Goal: Task Accomplishment & Management: Manage account settings

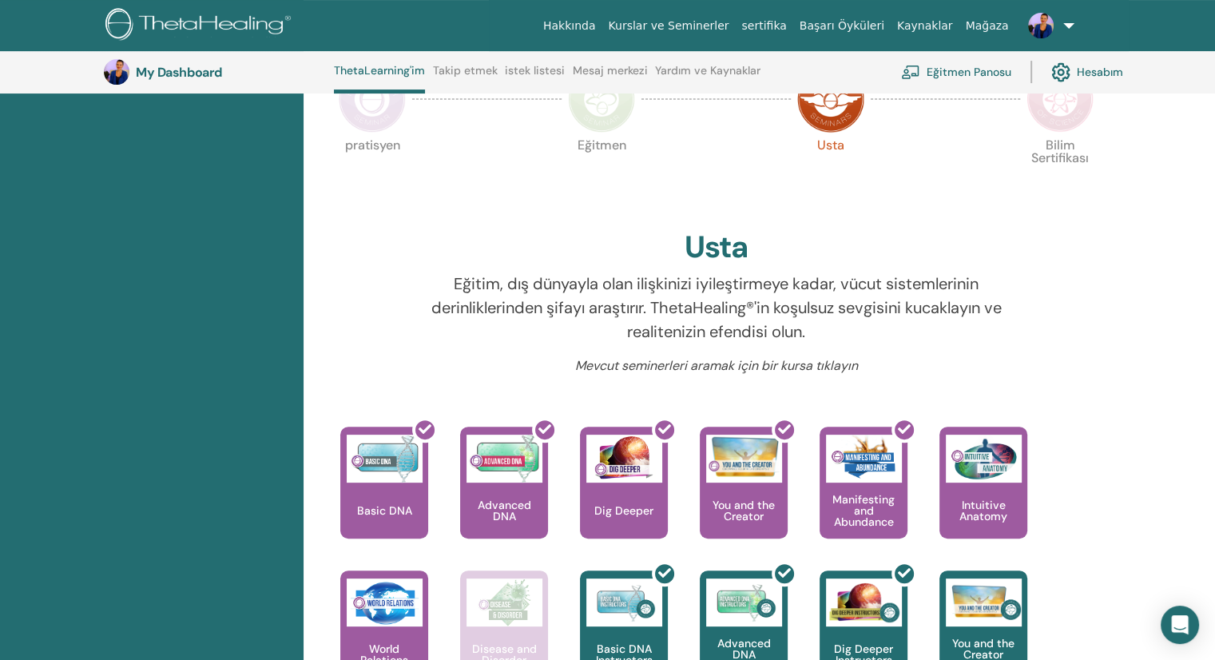
scroll to position [361, 0]
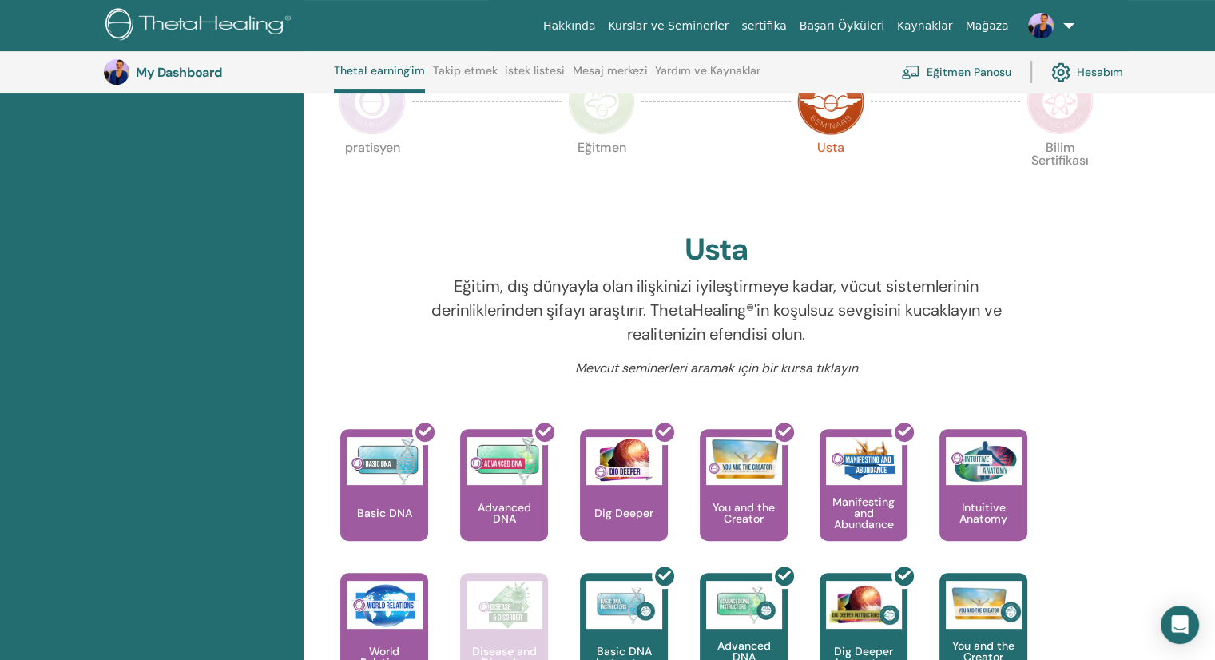
click at [605, 116] on img at bounding box center [601, 101] width 67 height 67
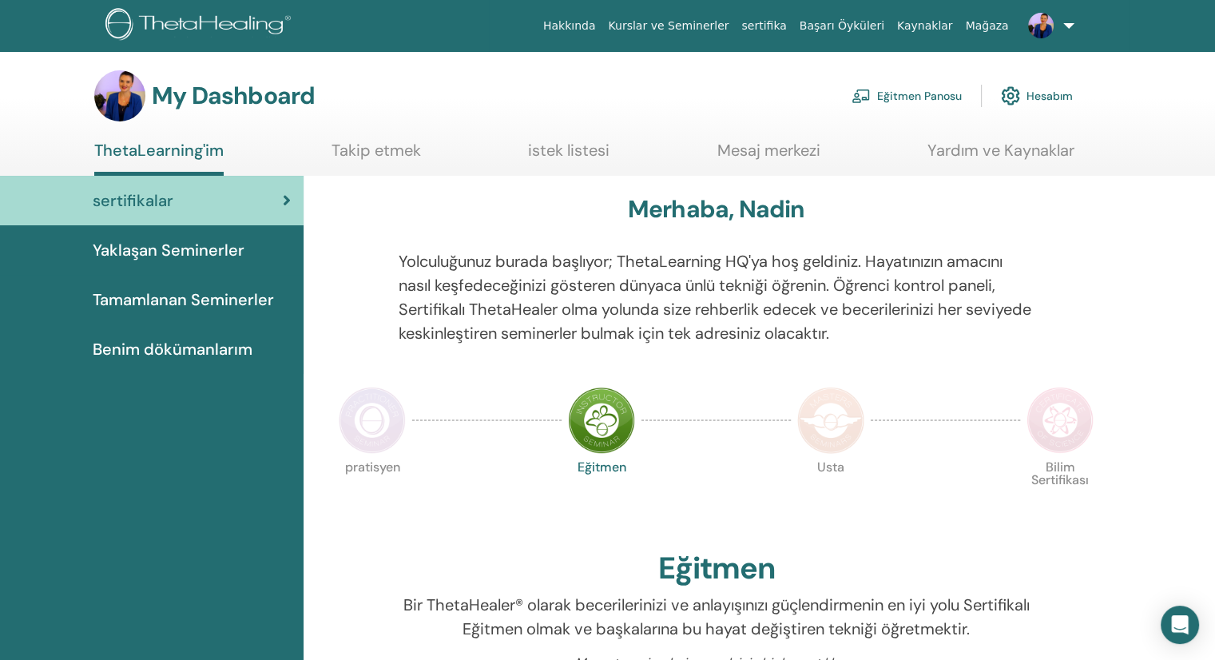
click at [830, 424] on img at bounding box center [830, 420] width 67 height 67
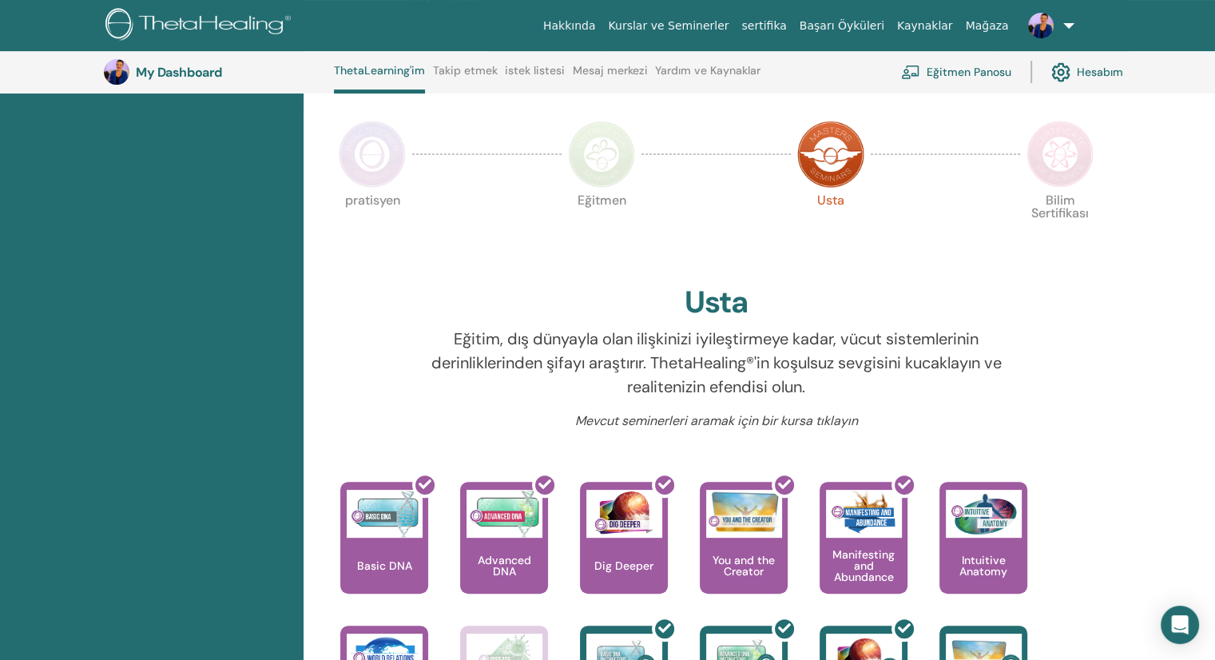
scroll to position [201, 0]
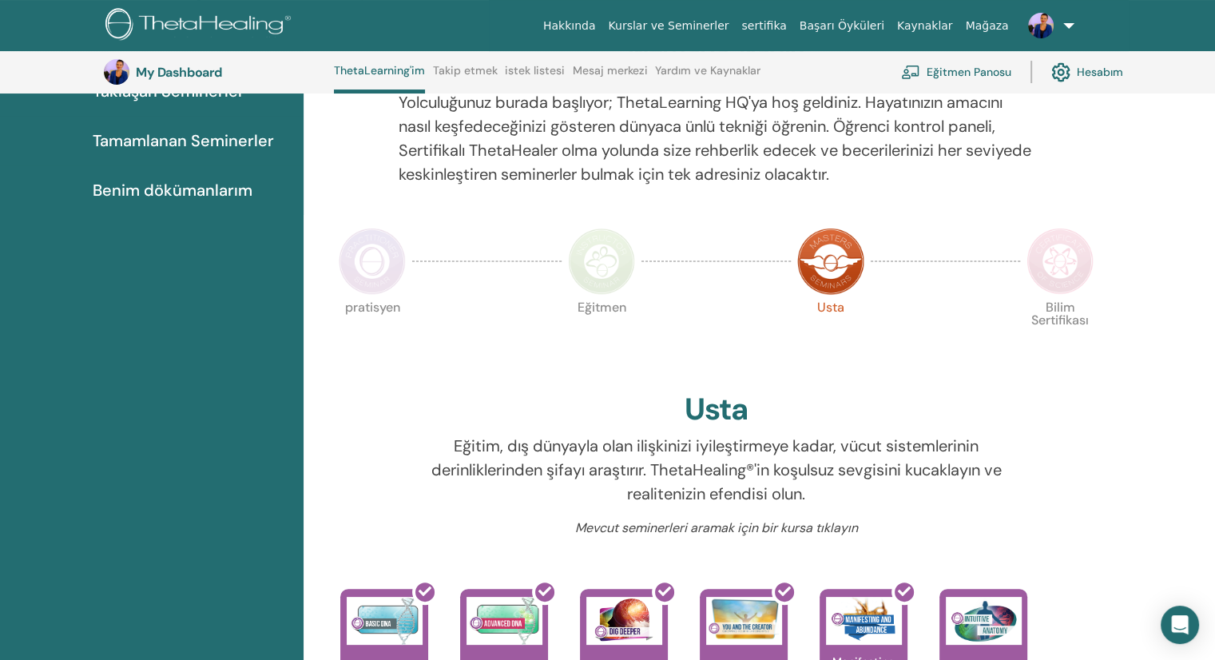
click at [1062, 254] on img at bounding box center [1060, 261] width 67 height 67
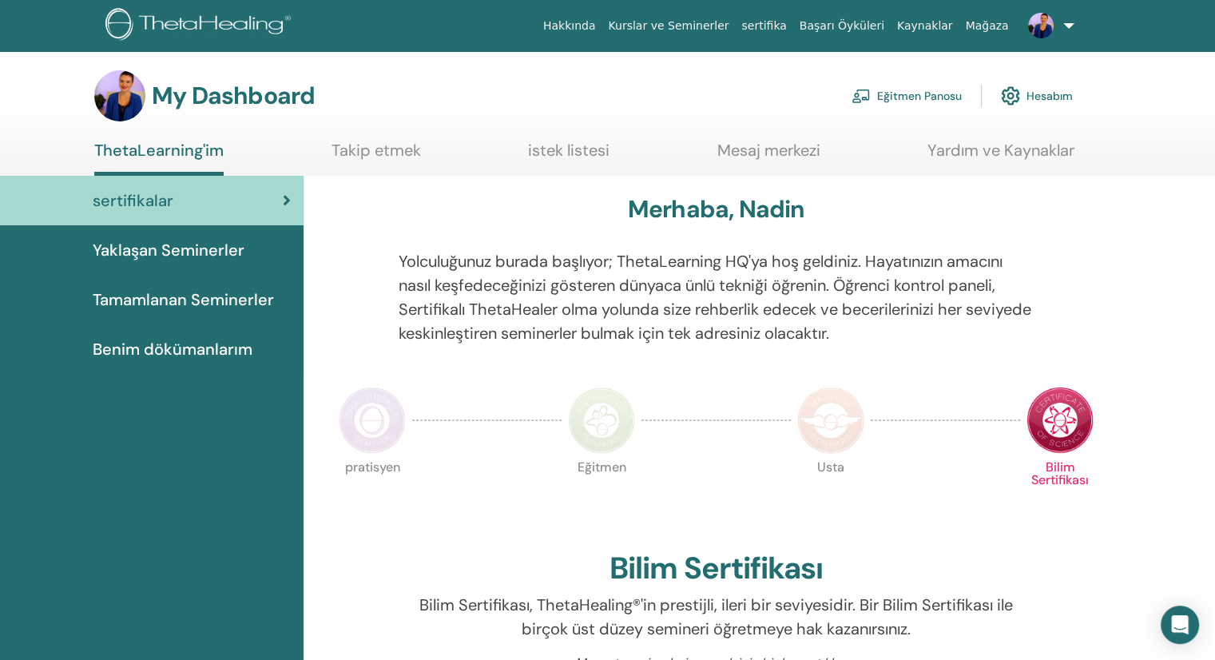
click at [844, 419] on img at bounding box center [830, 420] width 67 height 67
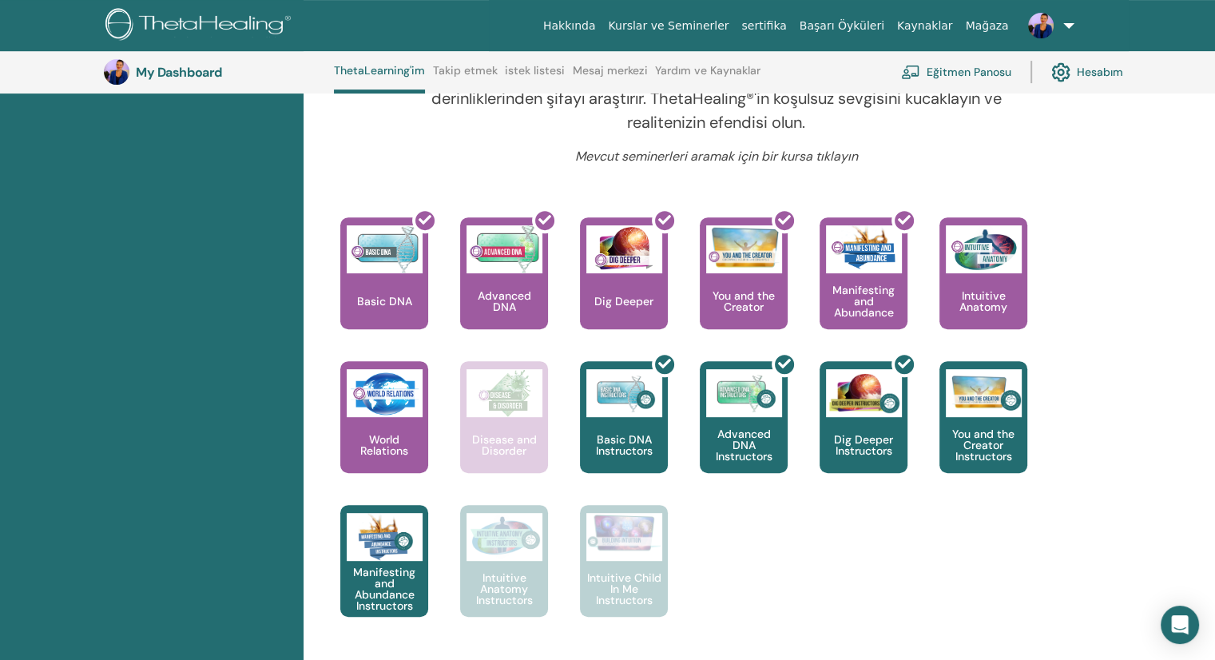
scroll to position [681, 0]
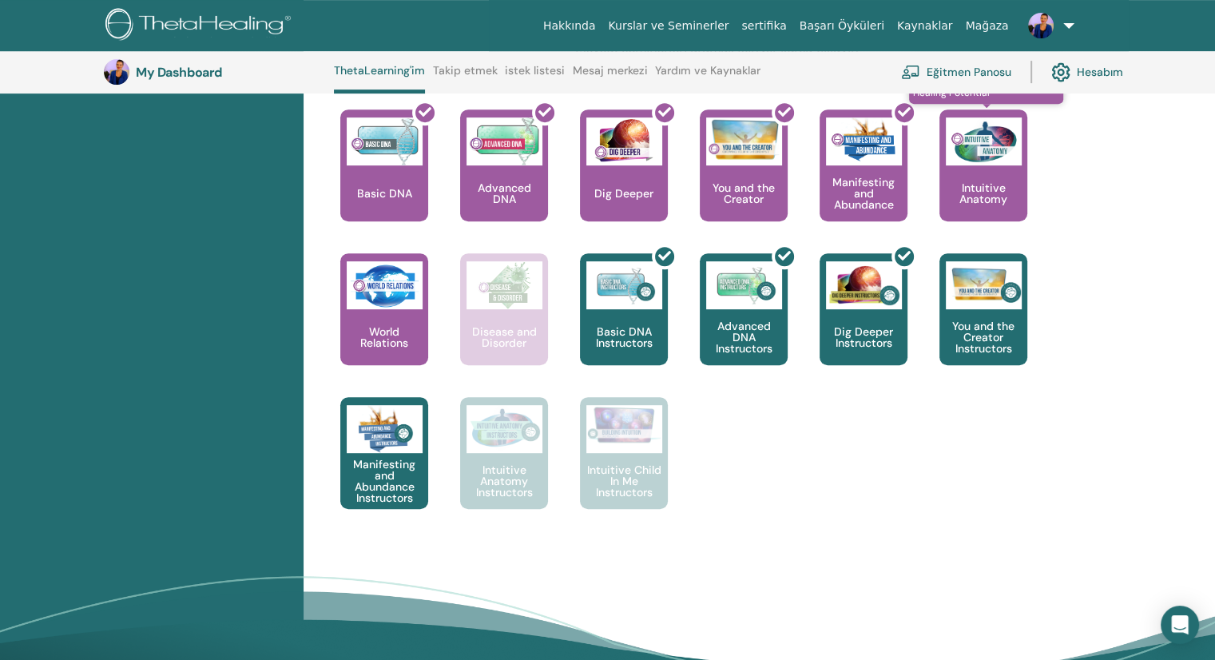
click at [989, 182] on p "Intuitive Anatomy" at bounding box center [983, 193] width 88 height 22
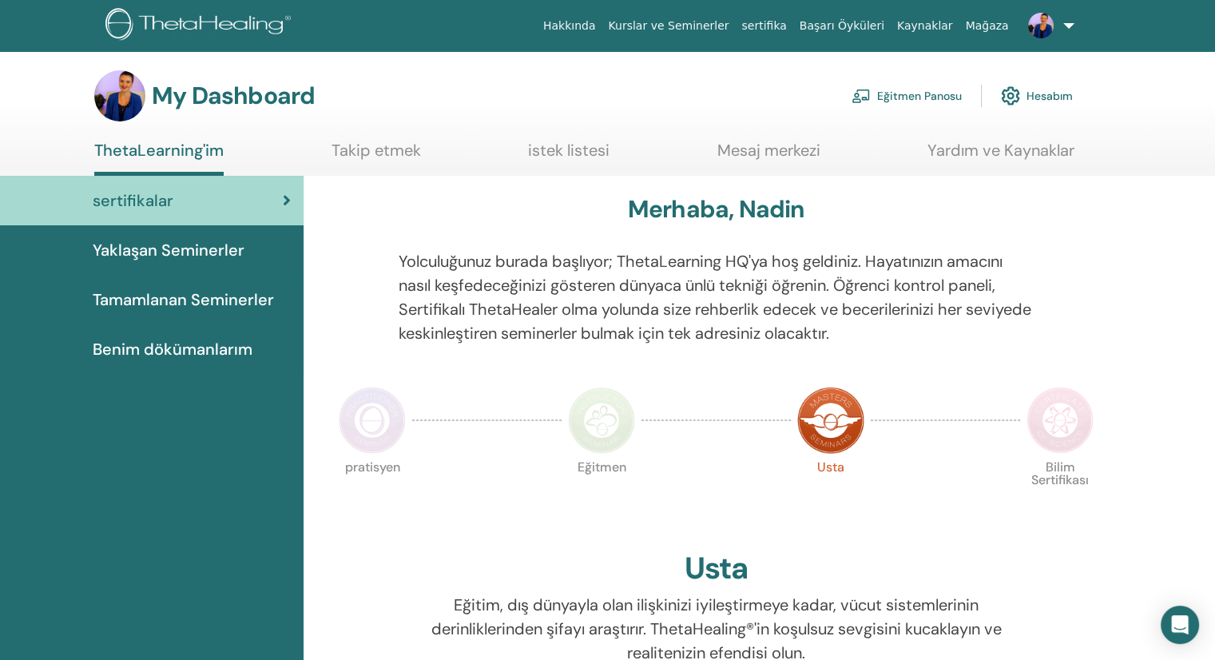
click at [182, 151] on link "ThetaLearning'im" at bounding box center [158, 158] width 129 height 35
click at [905, 91] on link "Eğitmen Panosu" at bounding box center [907, 95] width 110 height 35
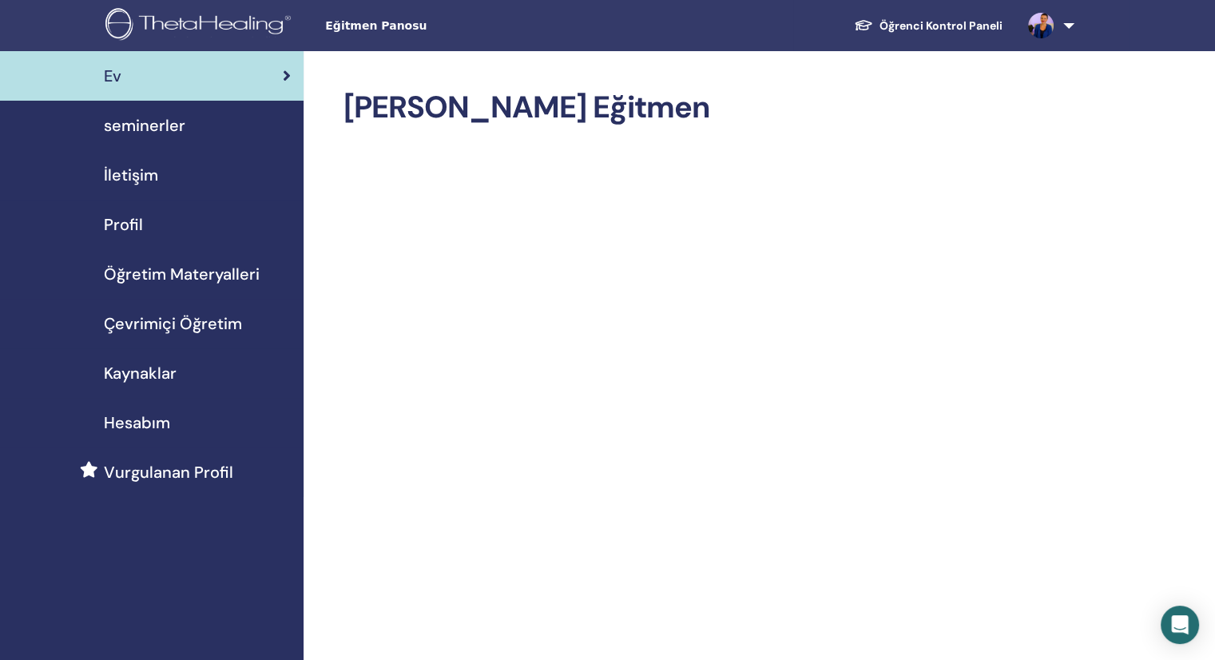
click at [141, 218] on span "Profil" at bounding box center [123, 224] width 39 height 24
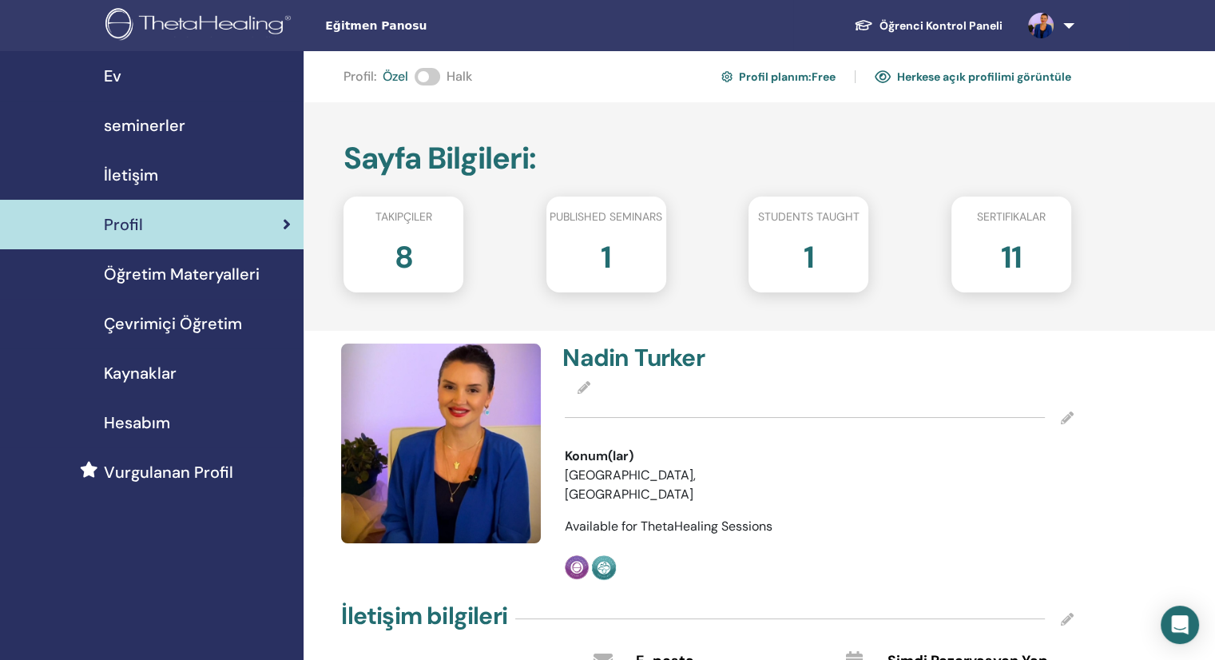
click at [407, 258] on h2 "8" at bounding box center [404, 254] width 18 height 45
click at [406, 244] on h2 "8" at bounding box center [404, 254] width 18 height 45
click at [426, 72] on span at bounding box center [428, 77] width 26 height 18
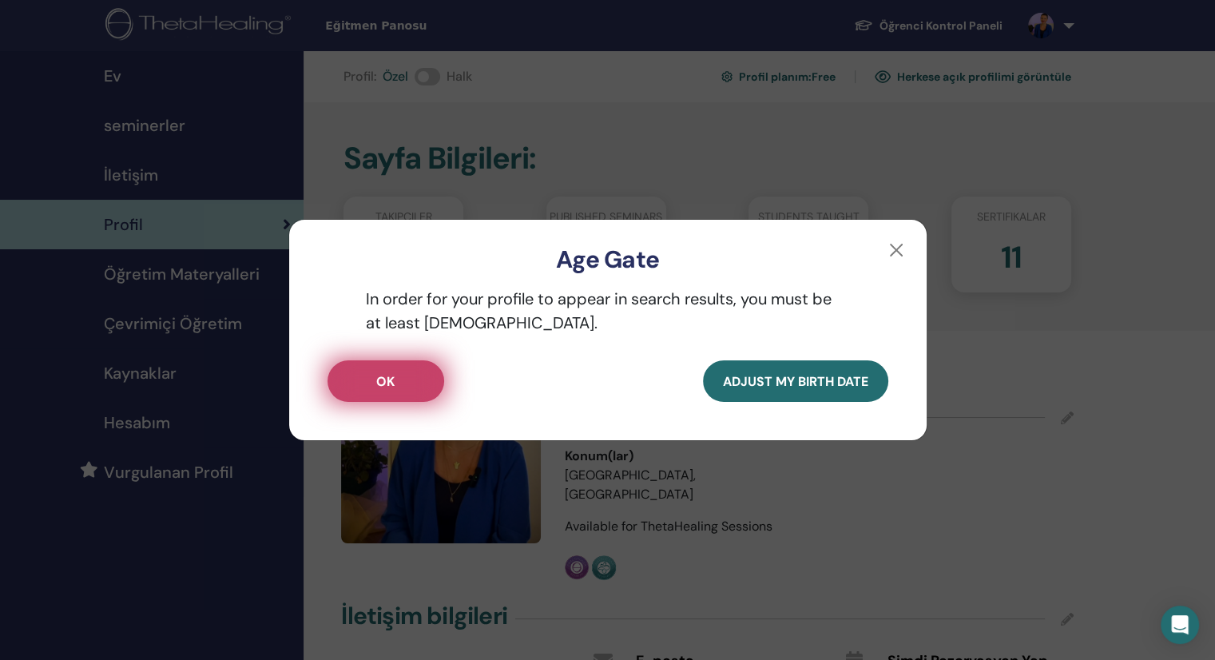
click at [399, 380] on button "OK" at bounding box center [386, 381] width 117 height 42
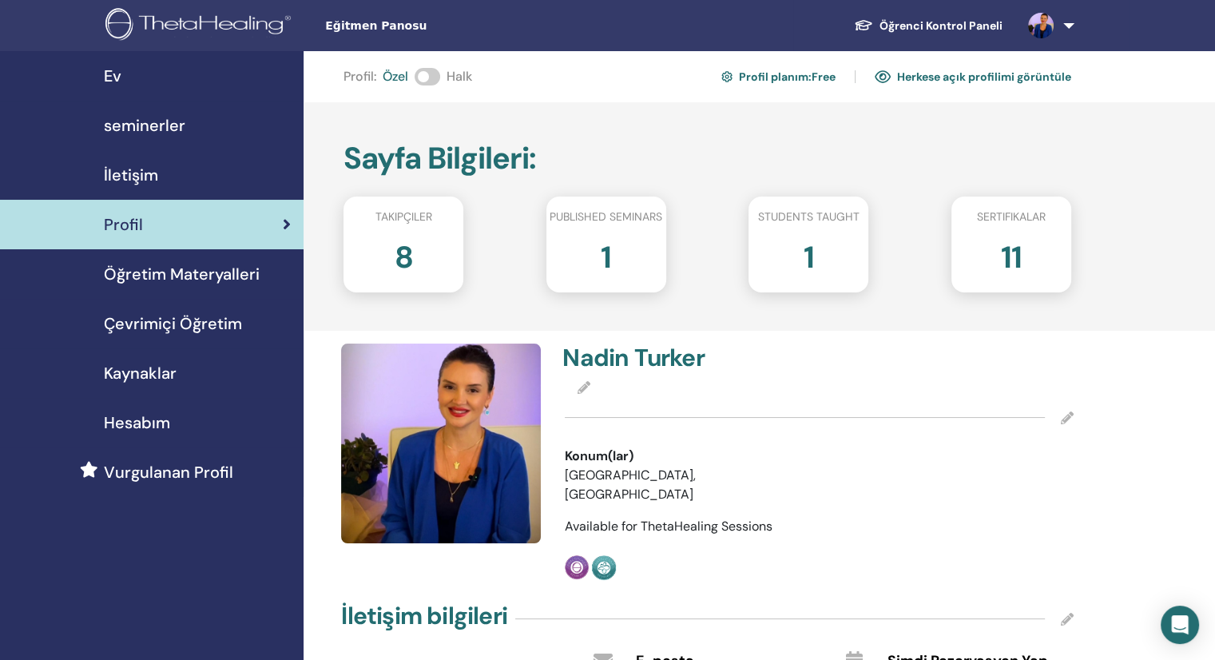
click at [428, 77] on span at bounding box center [428, 77] width 26 height 18
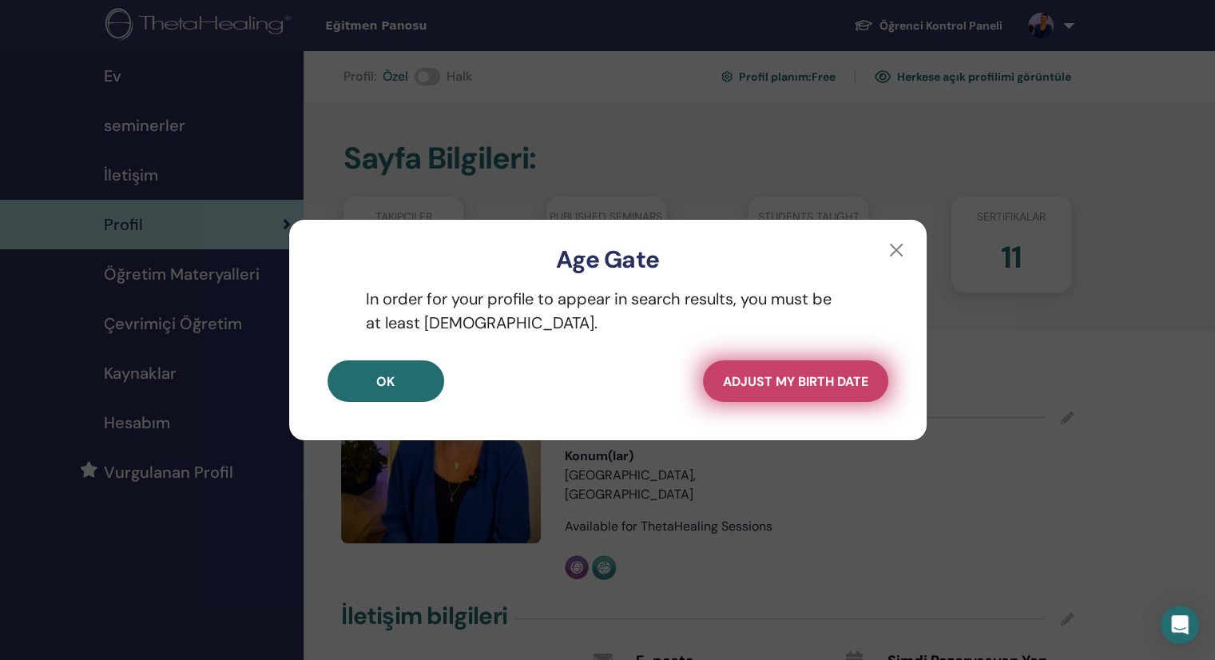
click at [803, 378] on span "Adjust my Birth Date" at bounding box center [795, 381] width 145 height 17
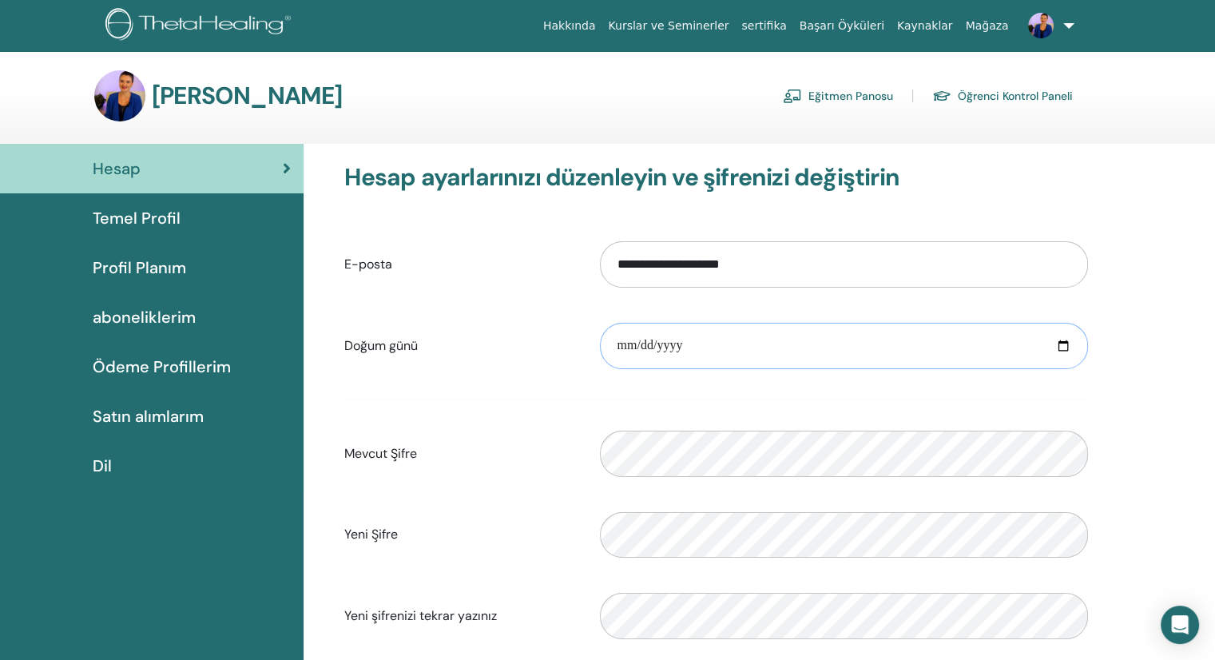
click at [1066, 347] on input "date" at bounding box center [844, 346] width 488 height 46
click at [684, 335] on input "**********" at bounding box center [844, 346] width 488 height 46
click at [1060, 343] on input "**********" at bounding box center [844, 346] width 488 height 46
type input "**********"
click at [1180, 400] on div "**********" at bounding box center [760, 522] width 912 height 756
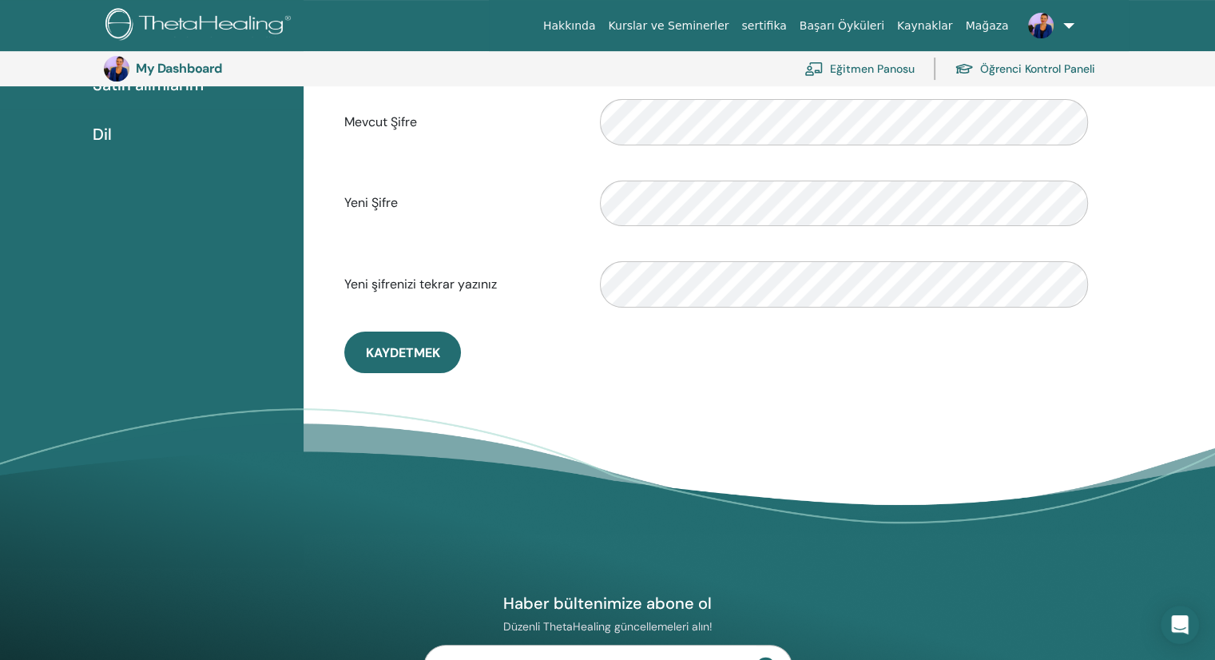
scroll to position [275, 0]
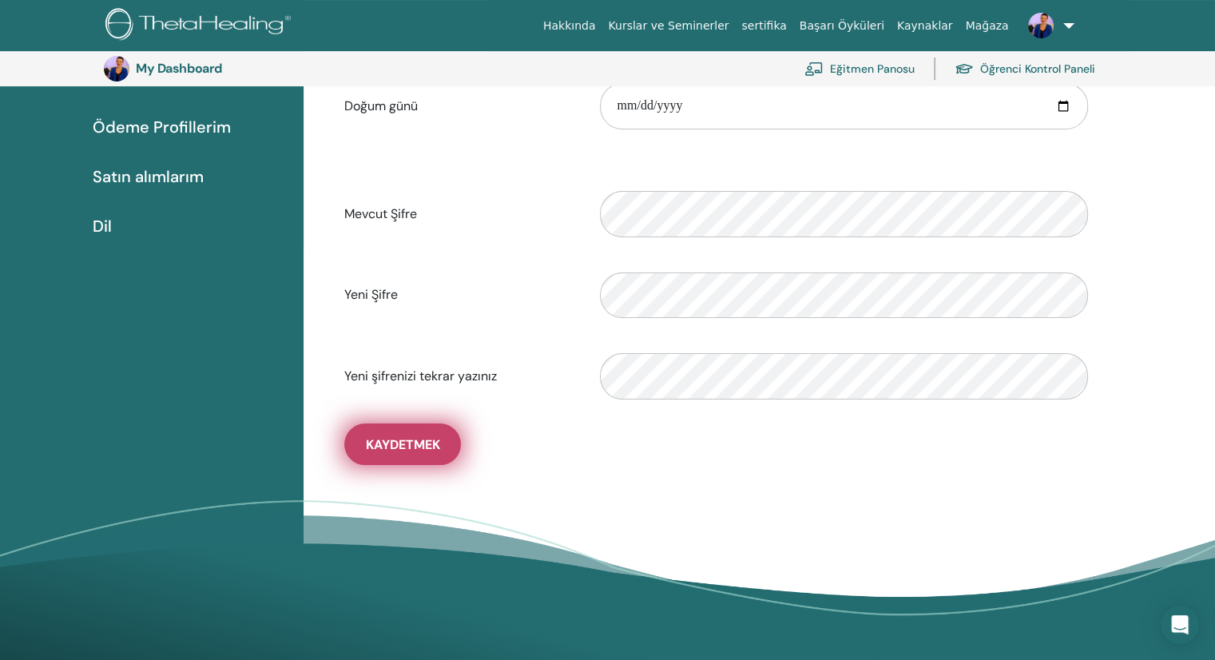
click at [395, 444] on span "Kaydetmek" at bounding box center [403, 444] width 74 height 17
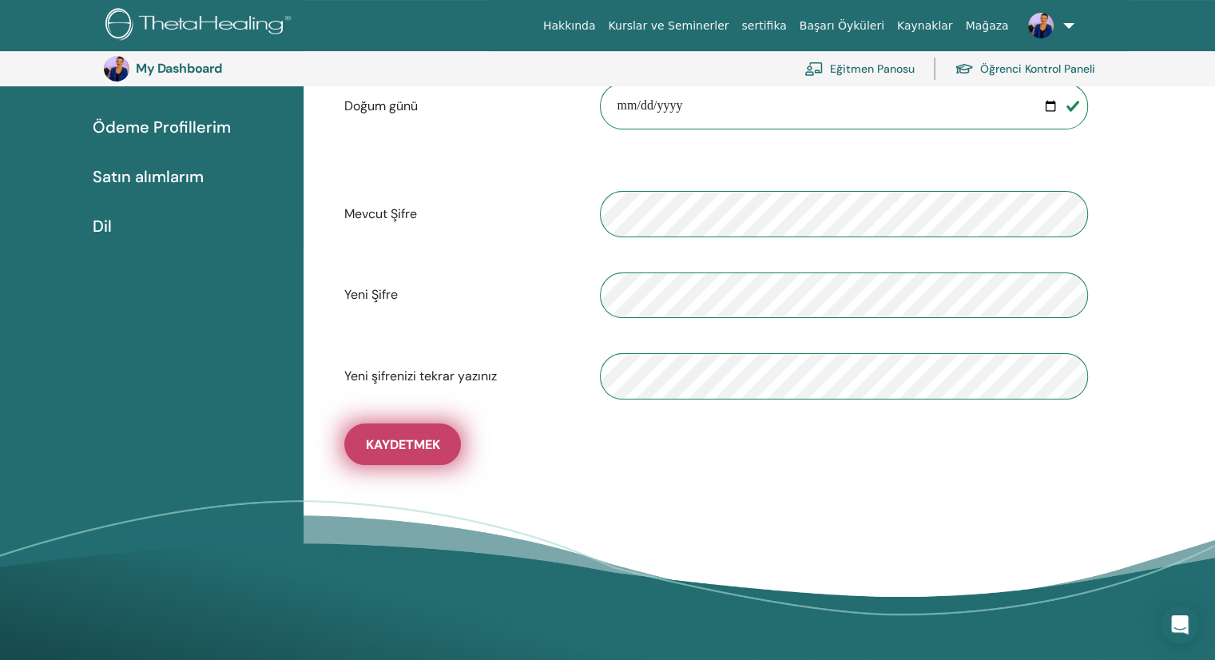
click at [390, 443] on span "Kaydetmek" at bounding box center [403, 444] width 74 height 17
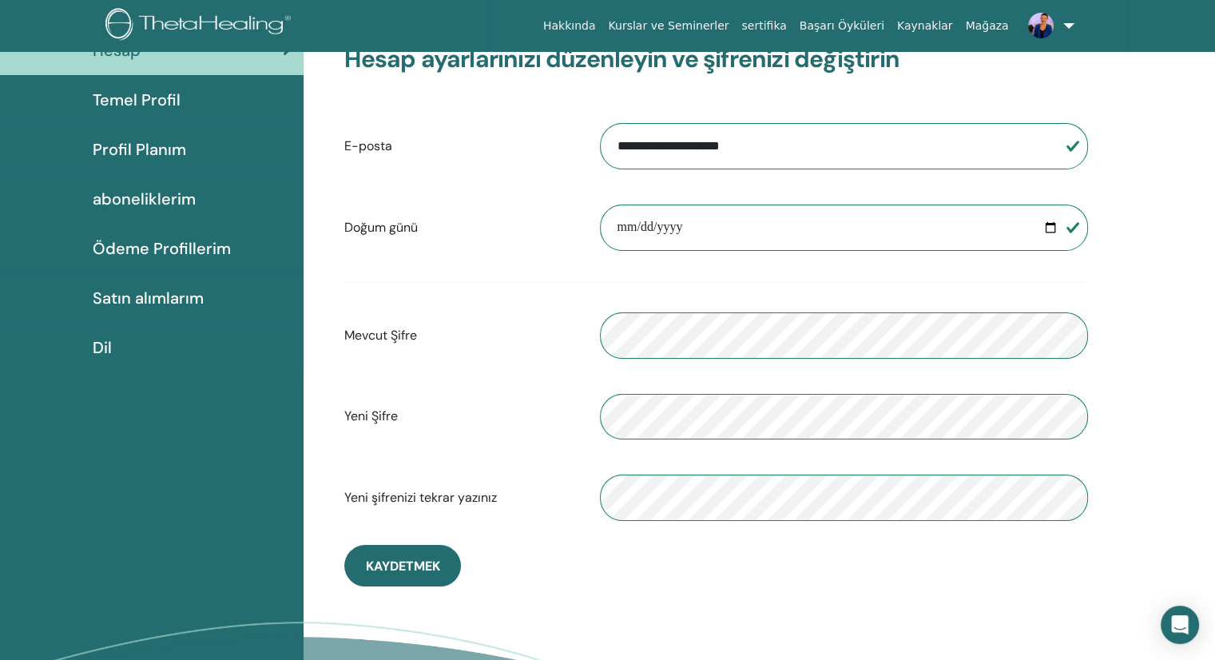
scroll to position [0, 0]
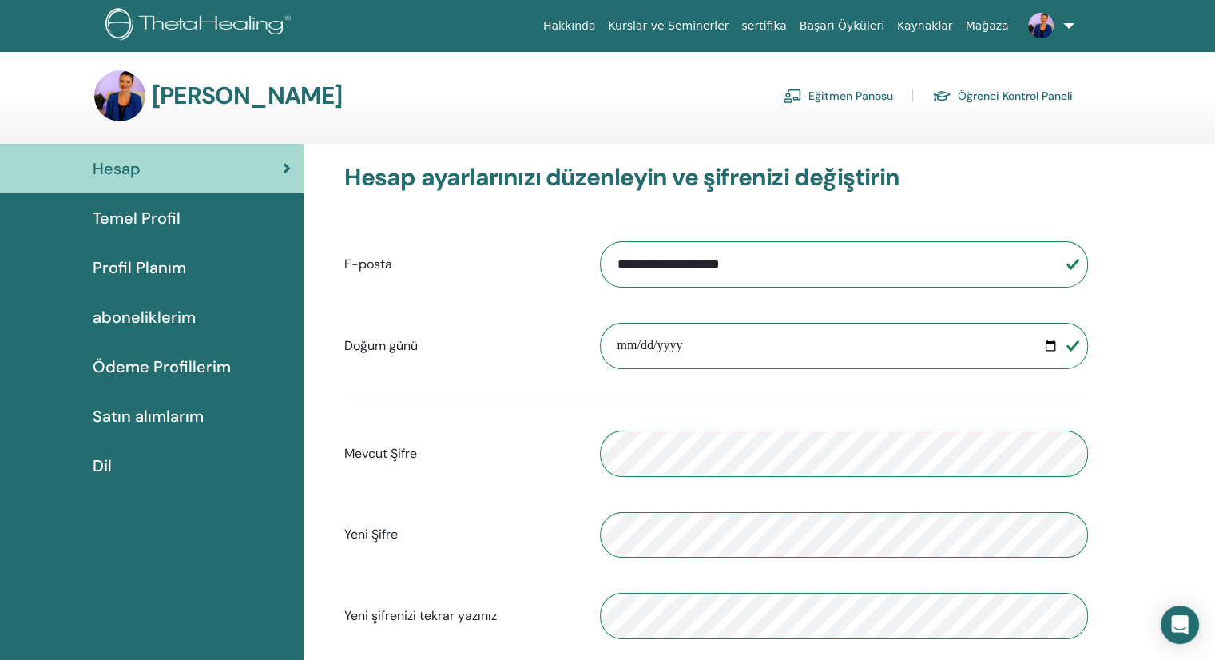
drag, startPoint x: 142, startPoint y: 261, endPoint x: 156, endPoint y: 266, distance: 14.4
click at [142, 261] on span "Profil Planım" at bounding box center [139, 268] width 93 height 24
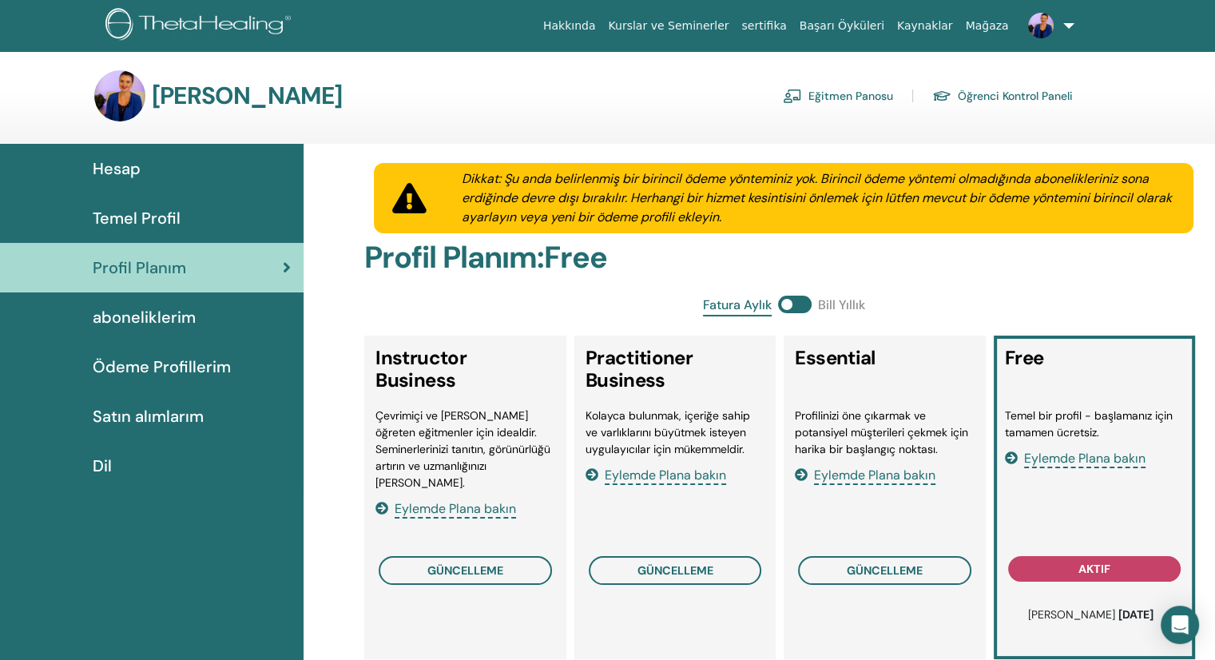
click at [166, 218] on span "Temel Profil" at bounding box center [137, 218] width 88 height 24
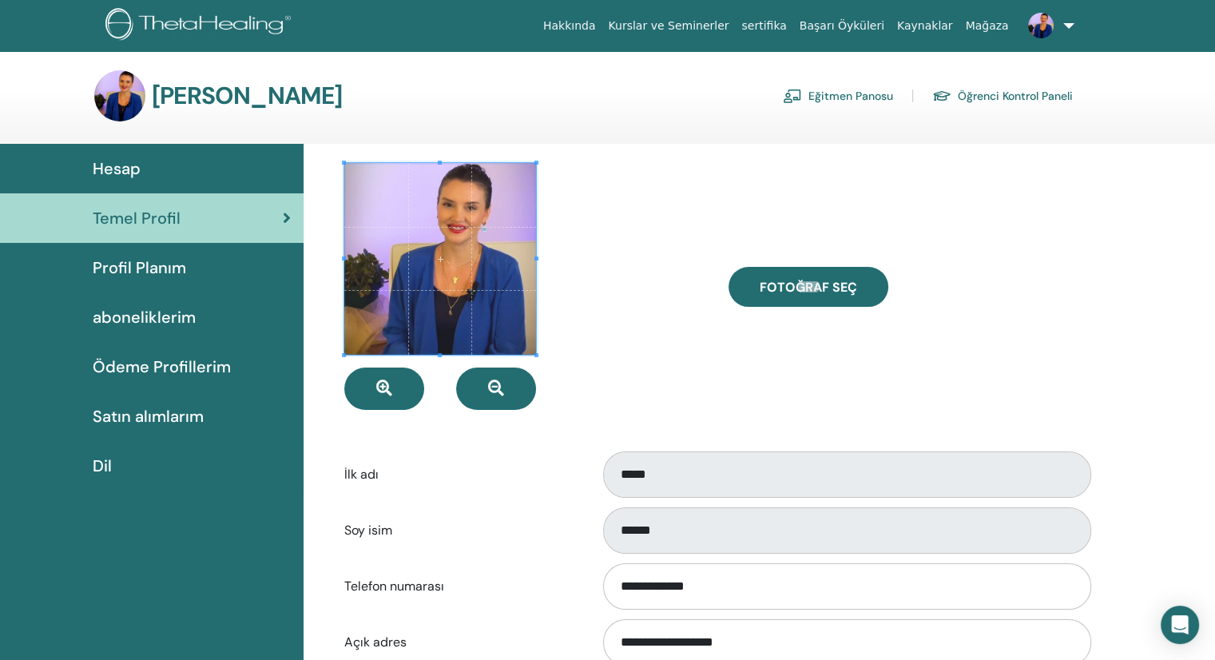
click at [141, 270] on span "Profil Planım" at bounding box center [139, 268] width 93 height 24
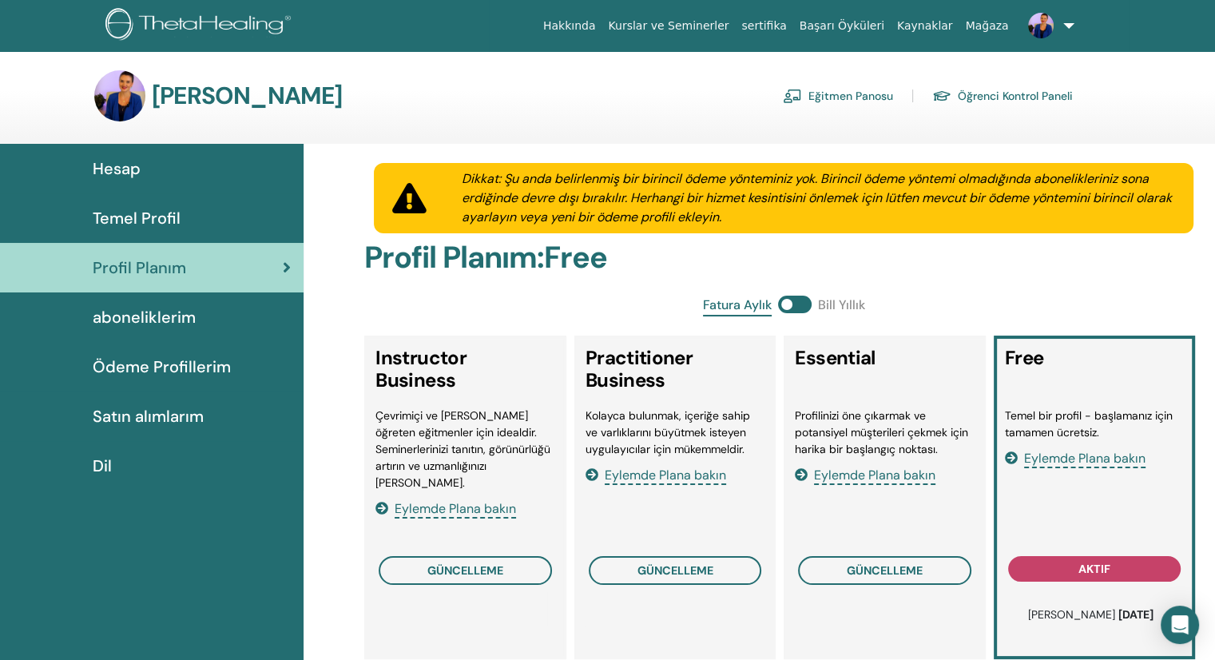
click at [141, 413] on span "Satın alımlarım" at bounding box center [148, 416] width 111 height 24
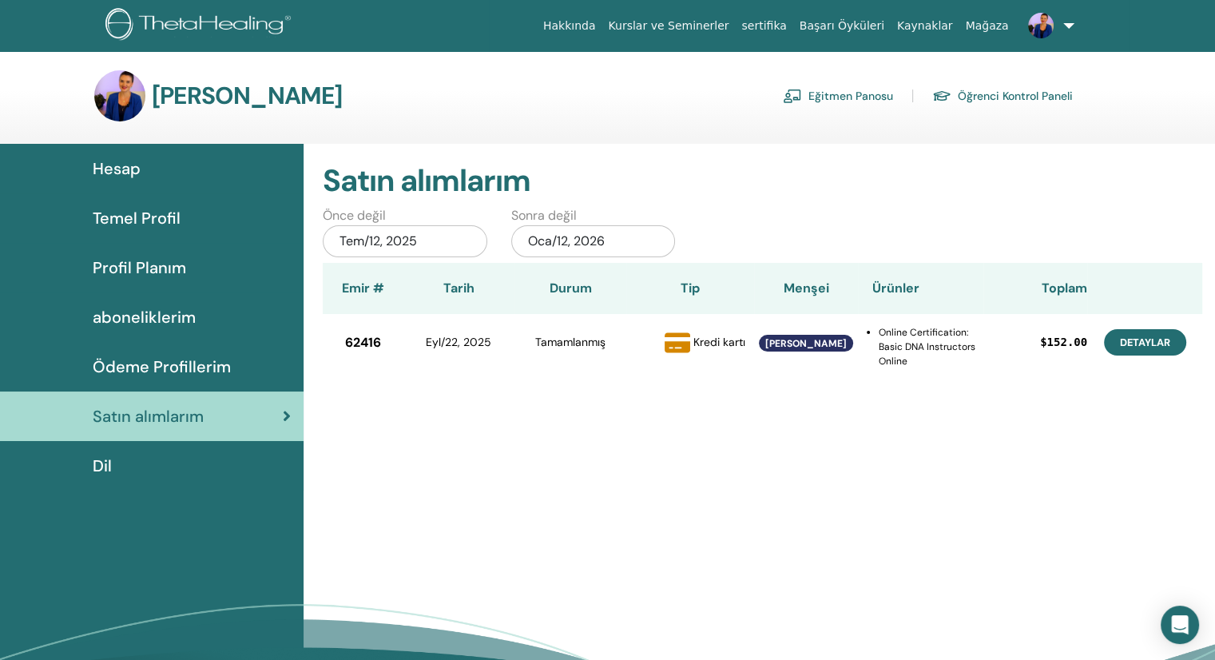
click at [1147, 349] on link "Detaylar" at bounding box center [1145, 342] width 82 height 26
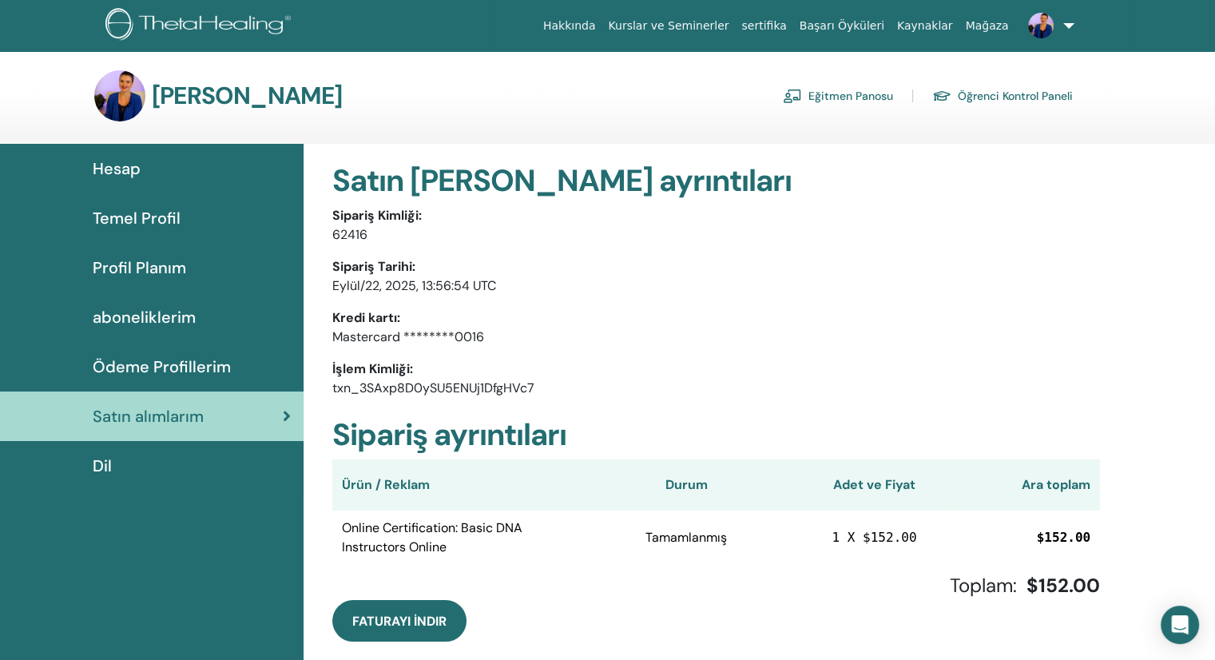
click at [112, 169] on span "Hesap" at bounding box center [117, 169] width 48 height 24
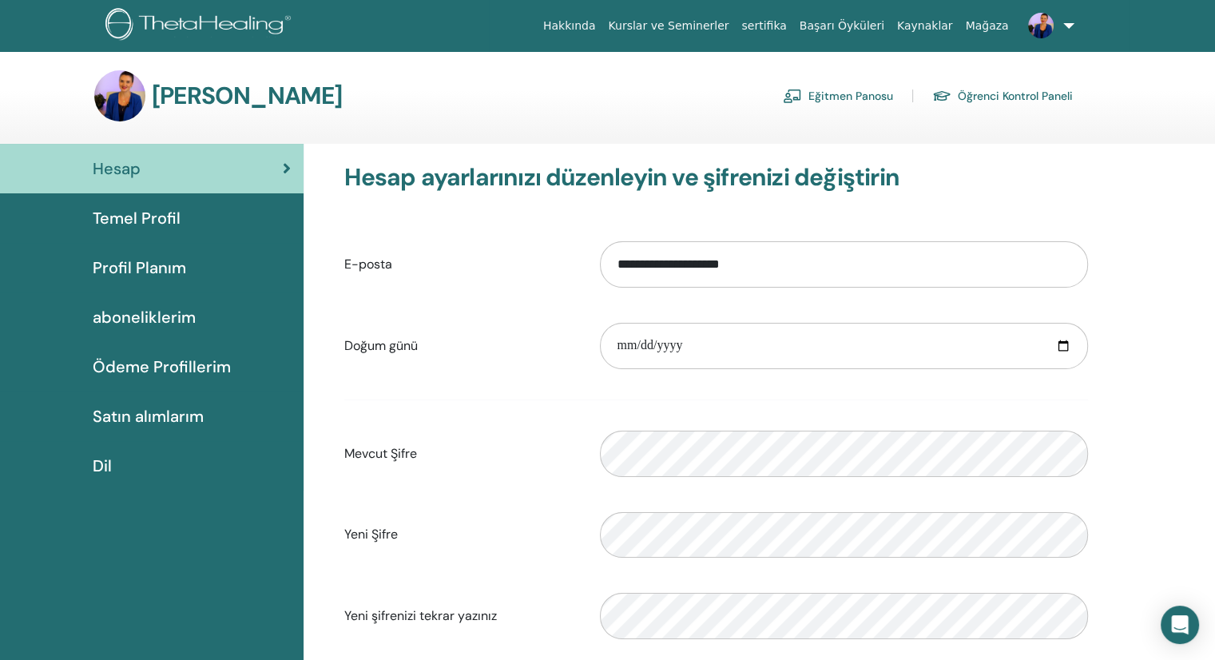
click at [132, 216] on span "Temel Profil" at bounding box center [137, 218] width 88 height 24
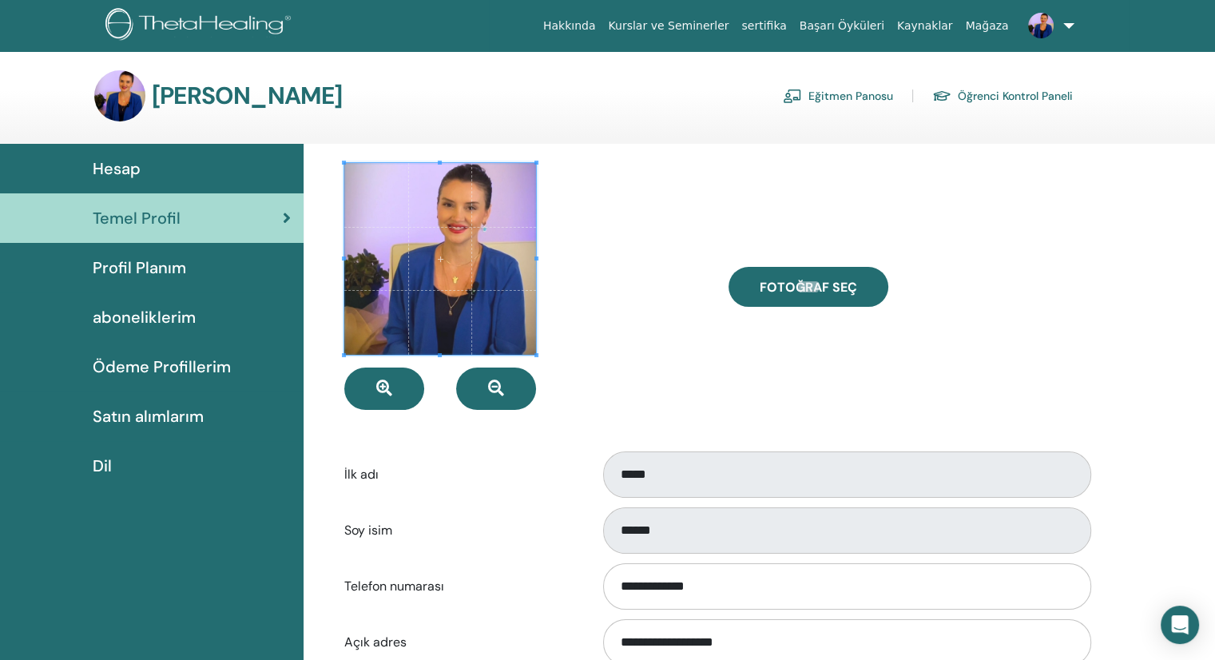
click at [156, 317] on span "aboneliklerim" at bounding box center [144, 317] width 103 height 24
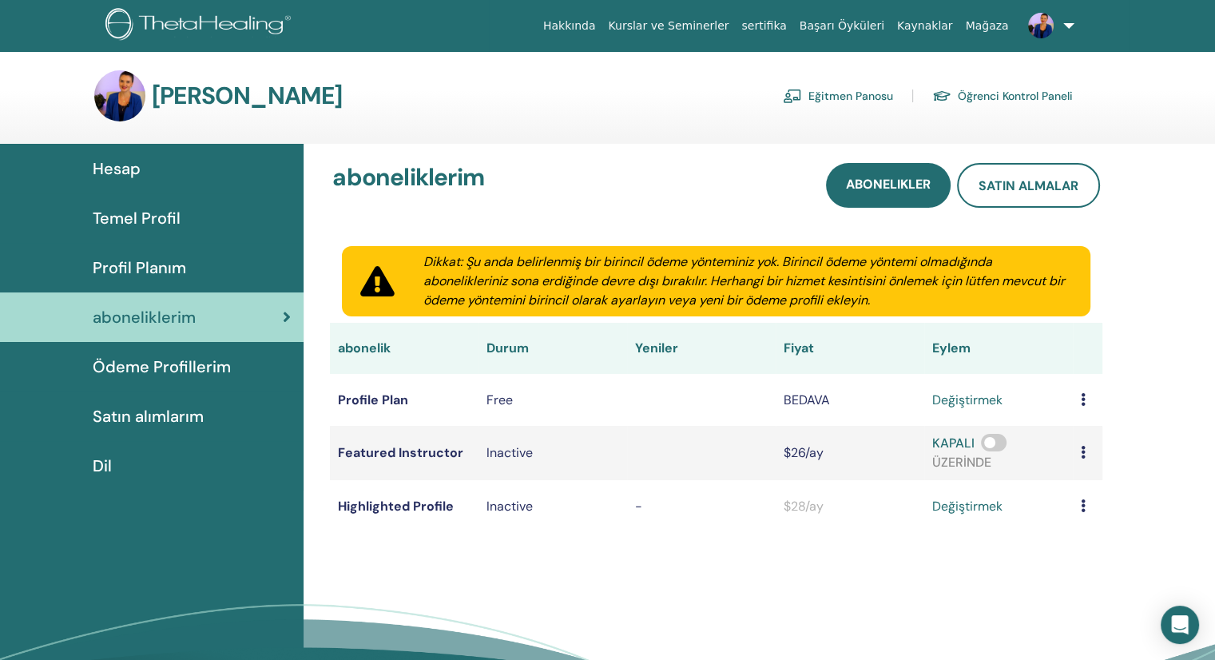
click at [841, 93] on link "Eğitmen Panosu" at bounding box center [838, 96] width 110 height 26
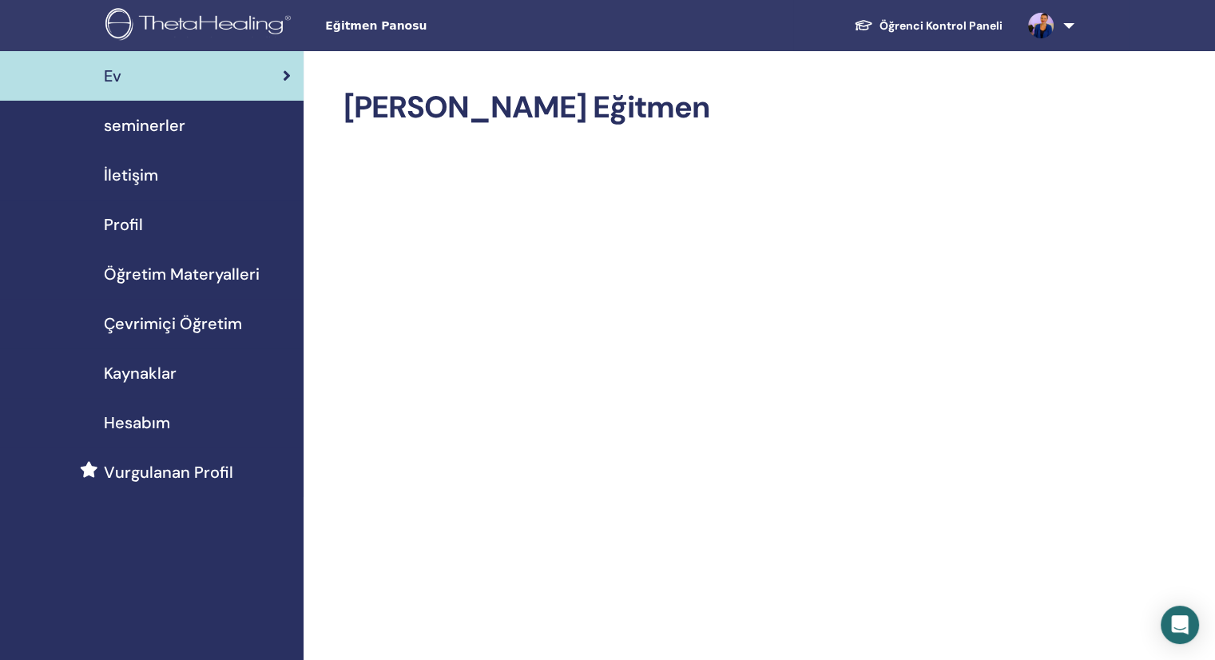
click at [109, 218] on span "Profil" at bounding box center [123, 224] width 39 height 24
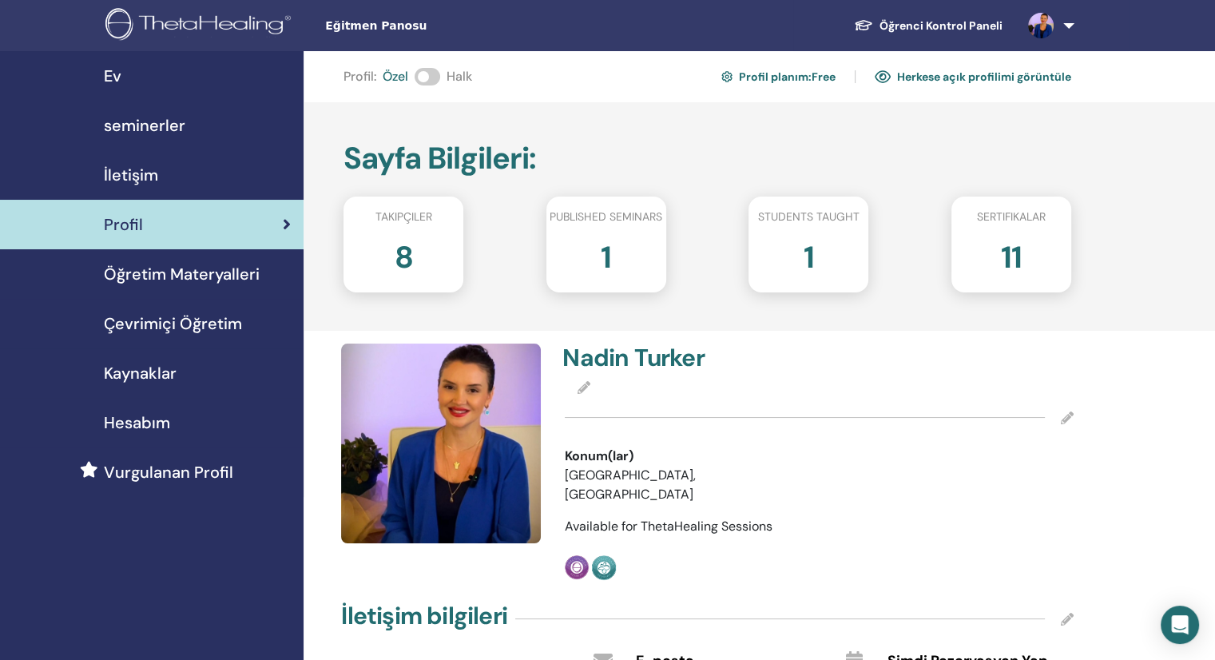
click at [421, 80] on span at bounding box center [428, 77] width 26 height 18
click at [1022, 73] on link "Herkese açık profilimi görüntüle" at bounding box center [973, 77] width 197 height 26
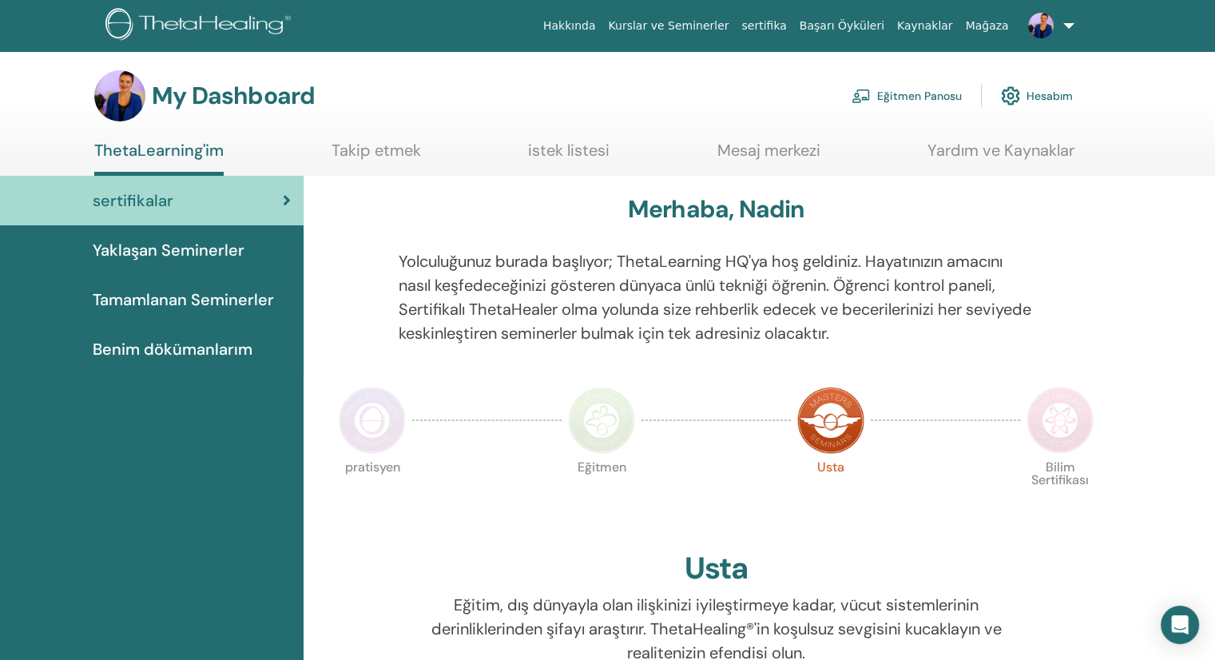
click at [921, 93] on link "Eğitmen Panosu" at bounding box center [907, 95] width 110 height 35
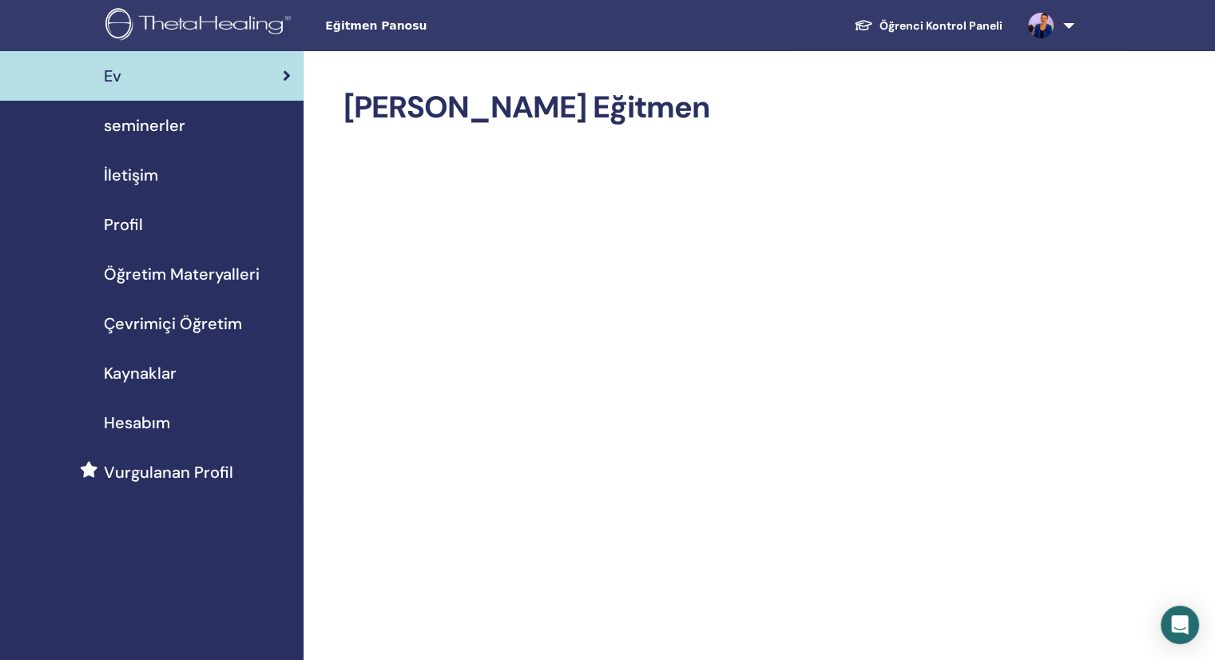
click at [137, 220] on span "Profil" at bounding box center [123, 224] width 39 height 24
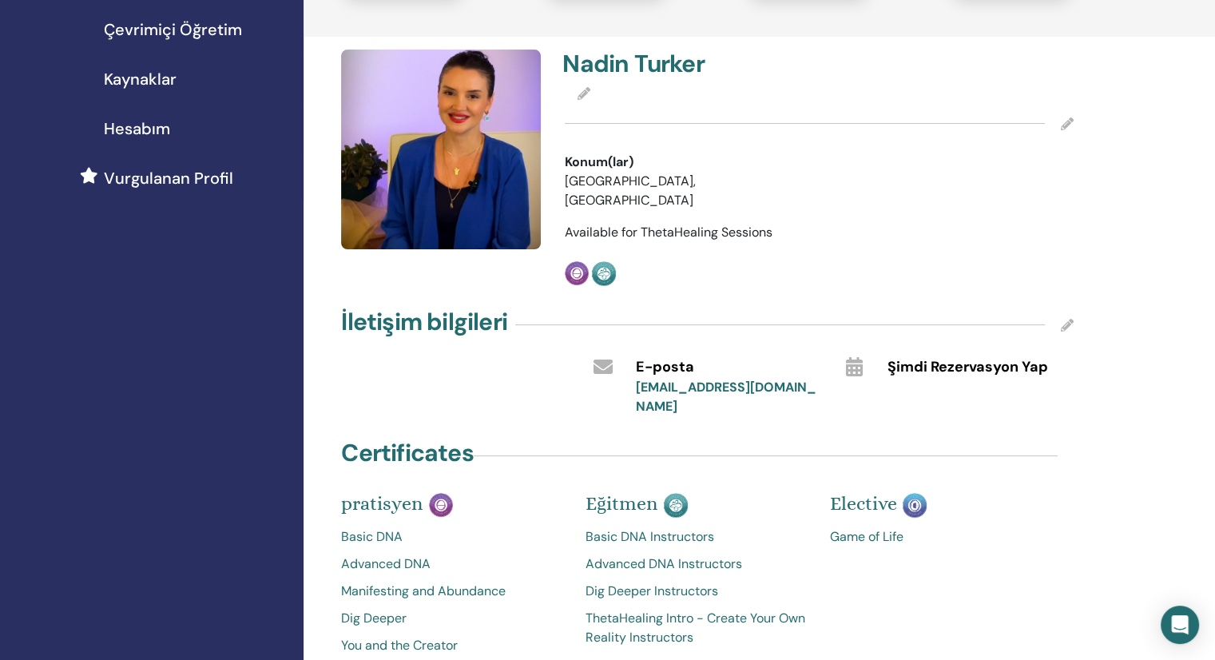
scroll to position [320, 0]
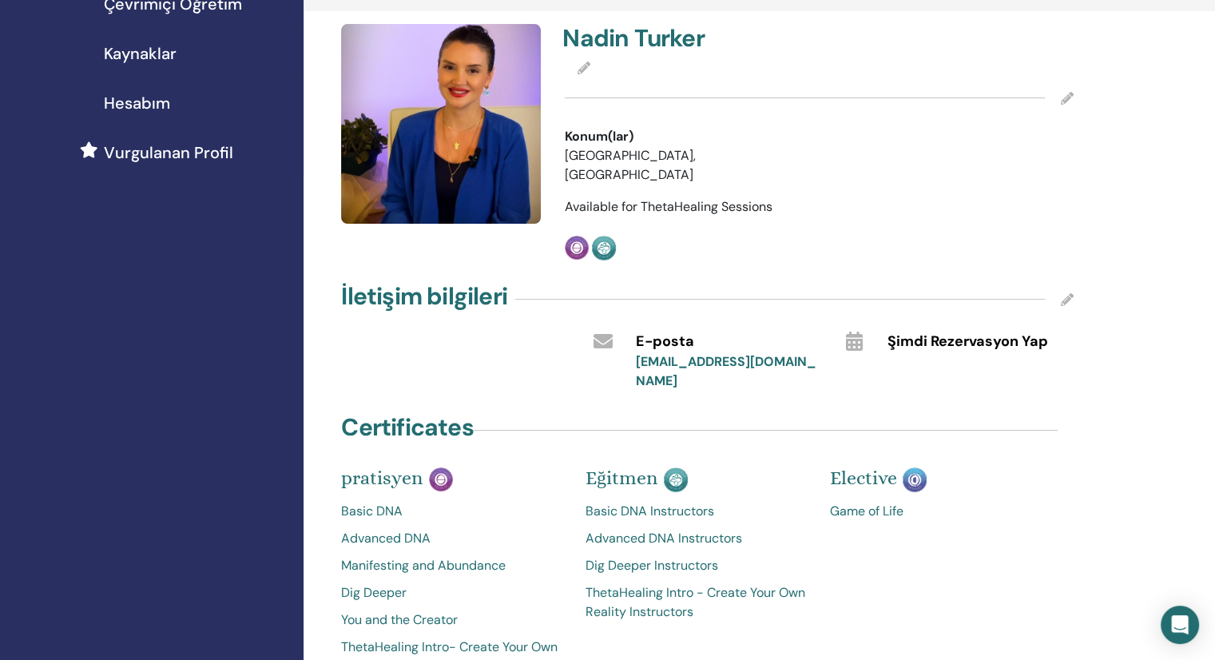
click at [1061, 293] on icon at bounding box center [1067, 299] width 13 height 13
click at [1064, 97] on icon at bounding box center [1067, 98] width 13 height 13
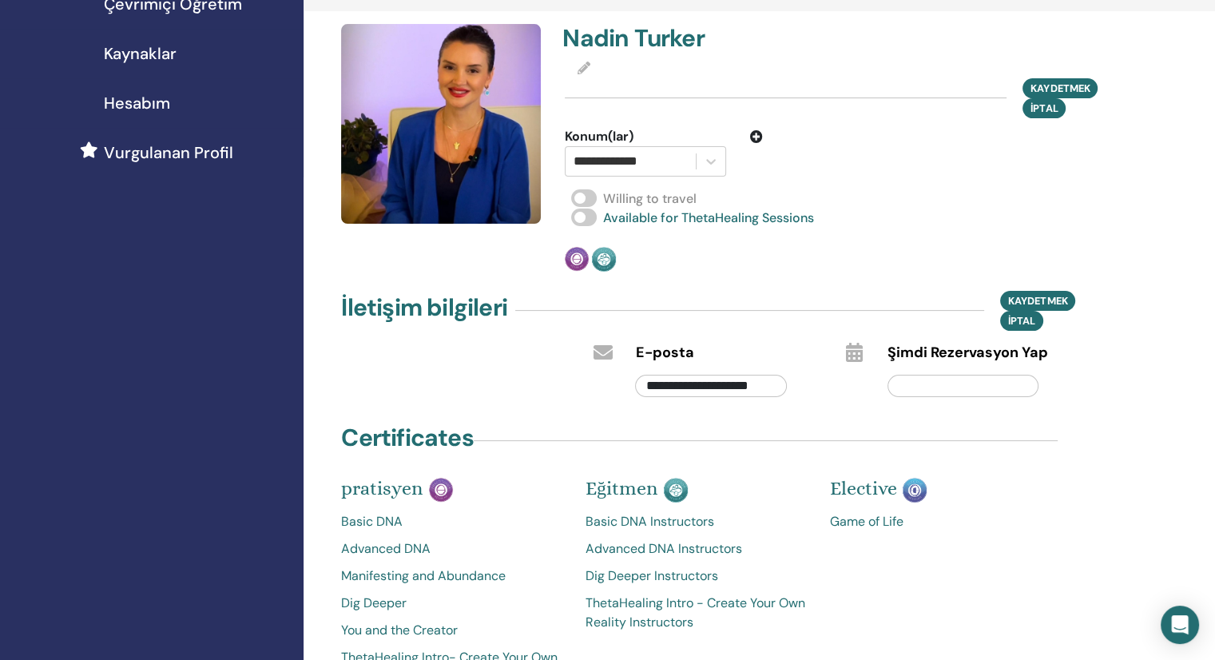
click at [584, 197] on span at bounding box center [584, 198] width 26 height 18
click at [1186, 224] on div "**********" at bounding box center [760, 334] width 912 height 1205
click at [585, 81] on div "Kaydetmek İptal" at bounding box center [819, 98] width 509 height 40
click at [578, 66] on icon at bounding box center [584, 68] width 13 height 13
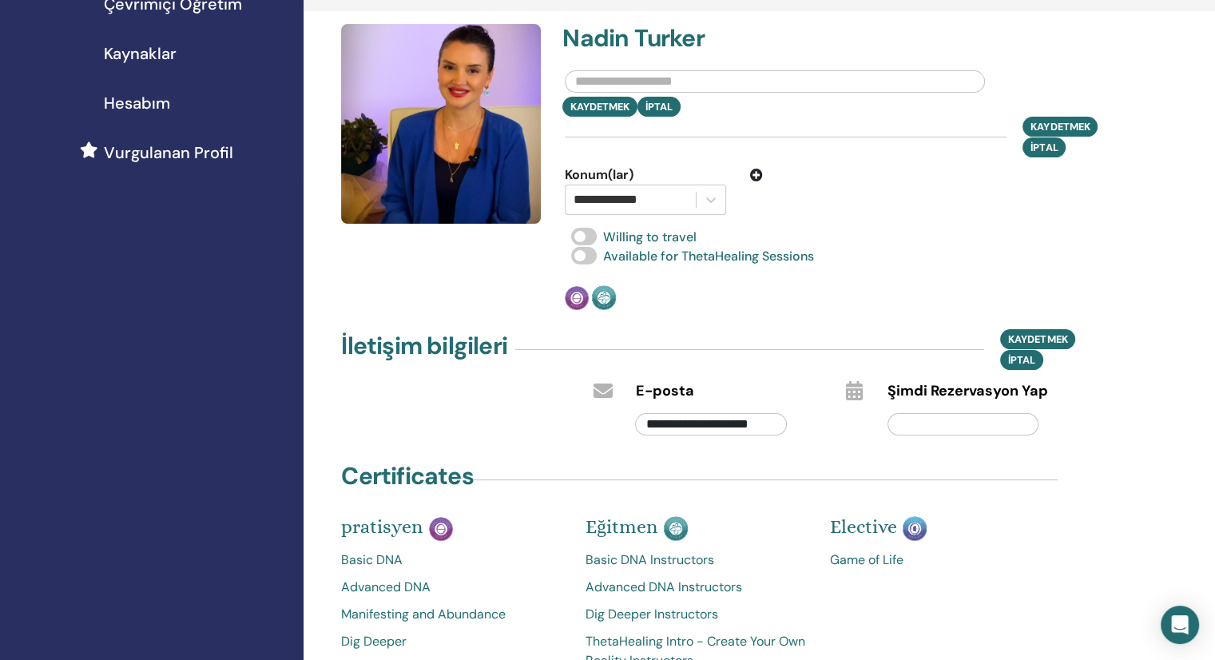
click at [588, 73] on input "text" at bounding box center [775, 81] width 420 height 22
click at [751, 79] on input "**********" at bounding box center [774, 81] width 419 height 22
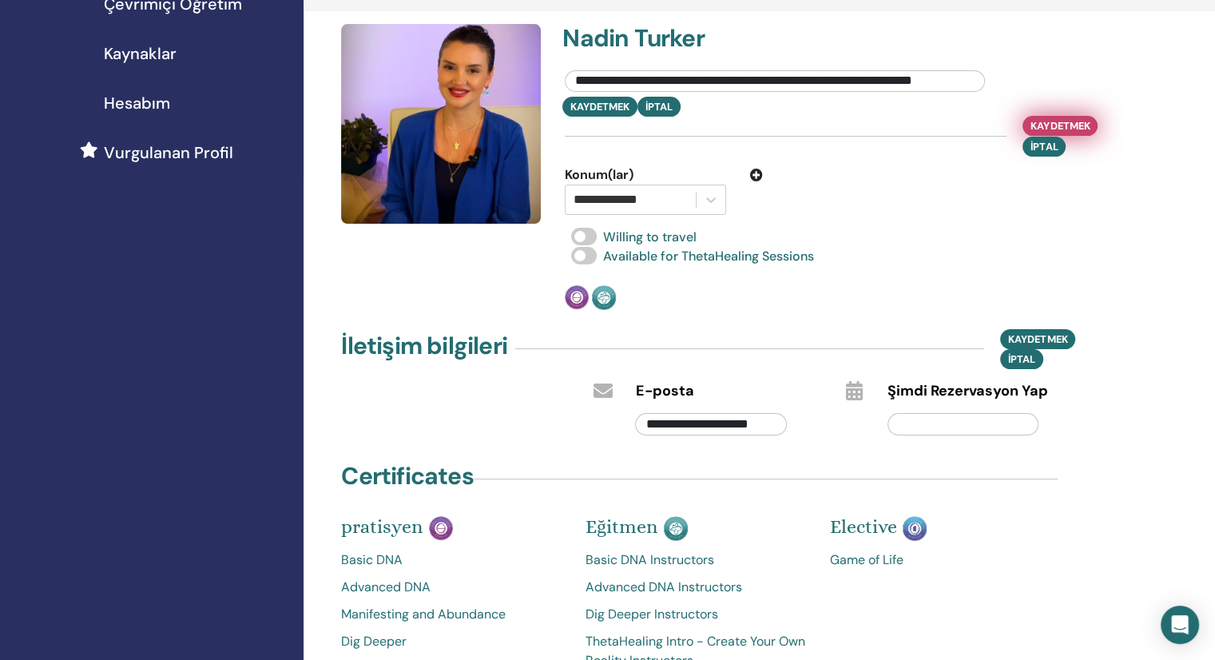
type input "**********"
click at [1070, 120] on span "Kaydetmek" at bounding box center [1060, 125] width 59 height 17
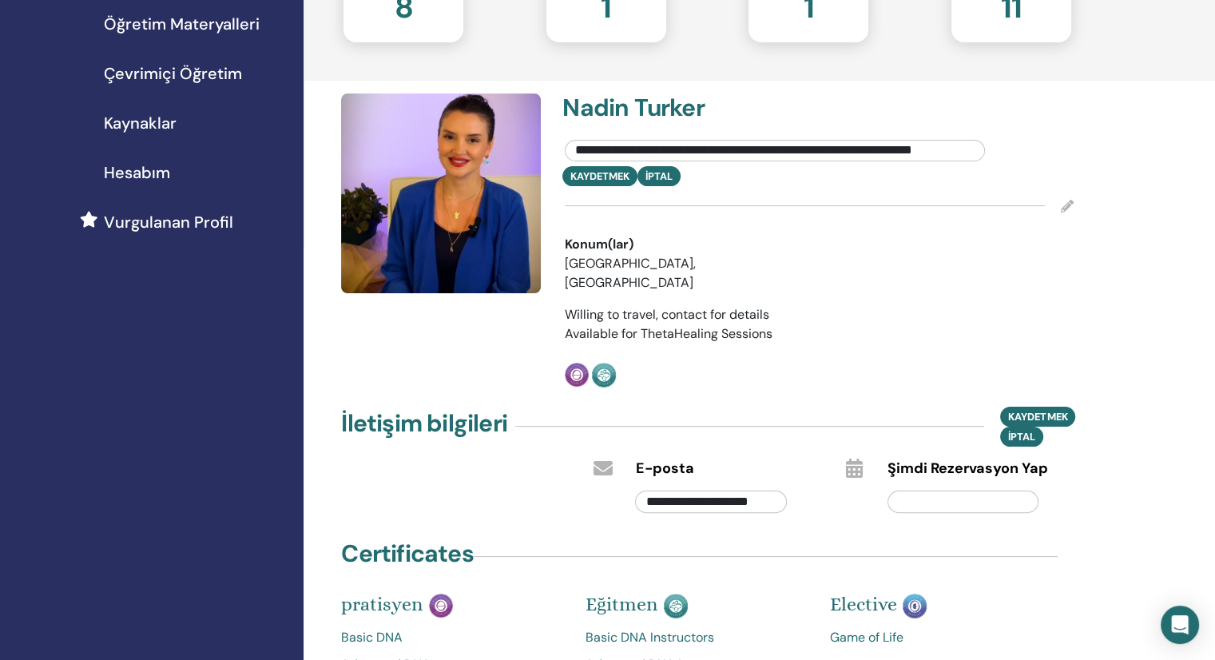
scroll to position [0, 0]
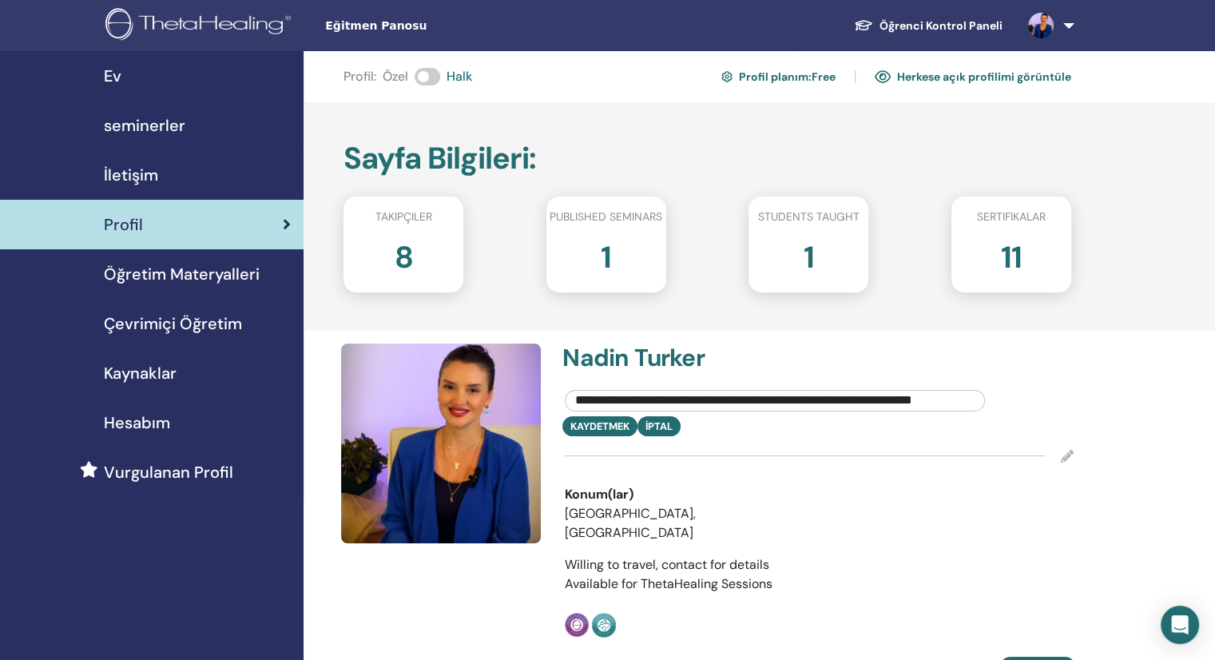
click at [937, 72] on link "Herkese açık profilimi görüntüle" at bounding box center [973, 77] width 197 height 26
